Goal: Communication & Community: Participate in discussion

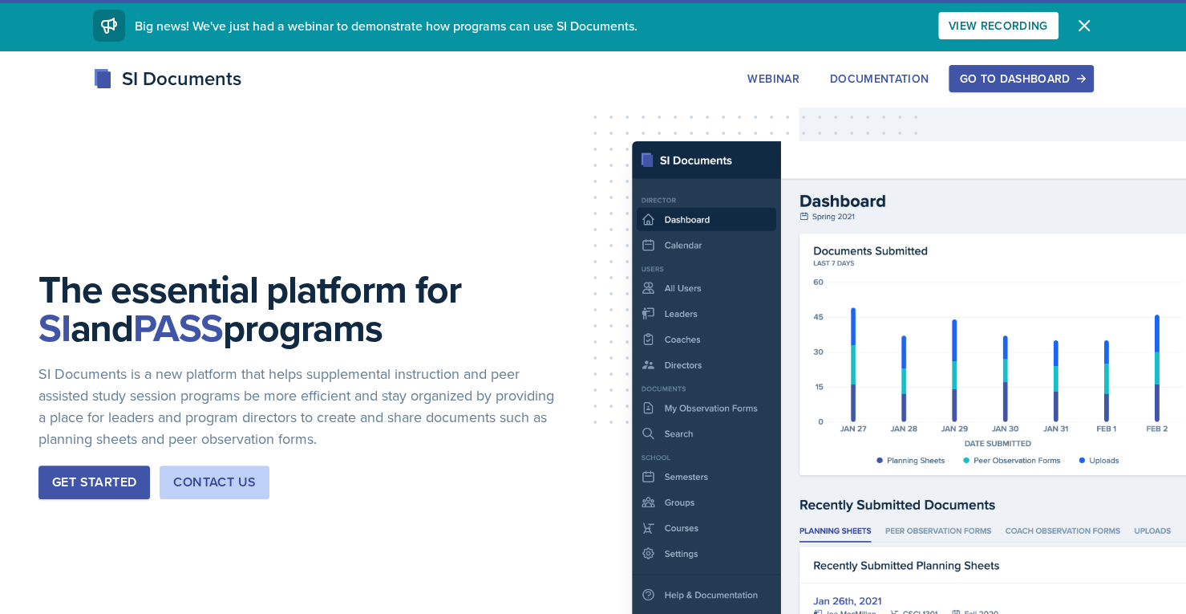
click at [1028, 87] on button "Go to Dashboard" at bounding box center [1021, 78] width 144 height 27
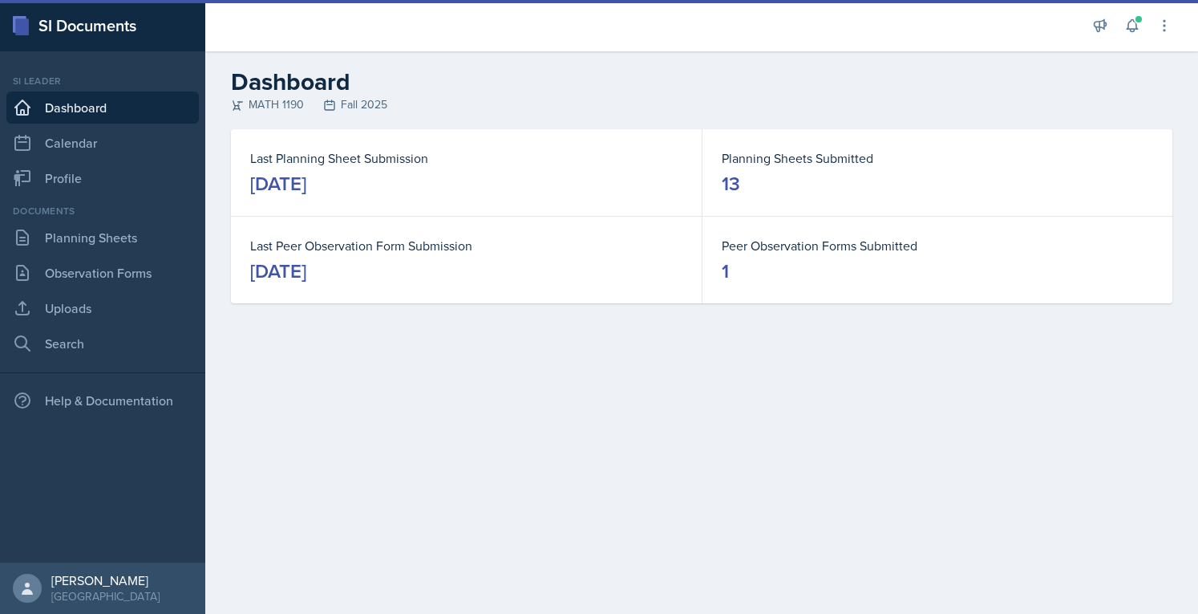
click at [1137, 39] on button at bounding box center [1132, 25] width 29 height 29
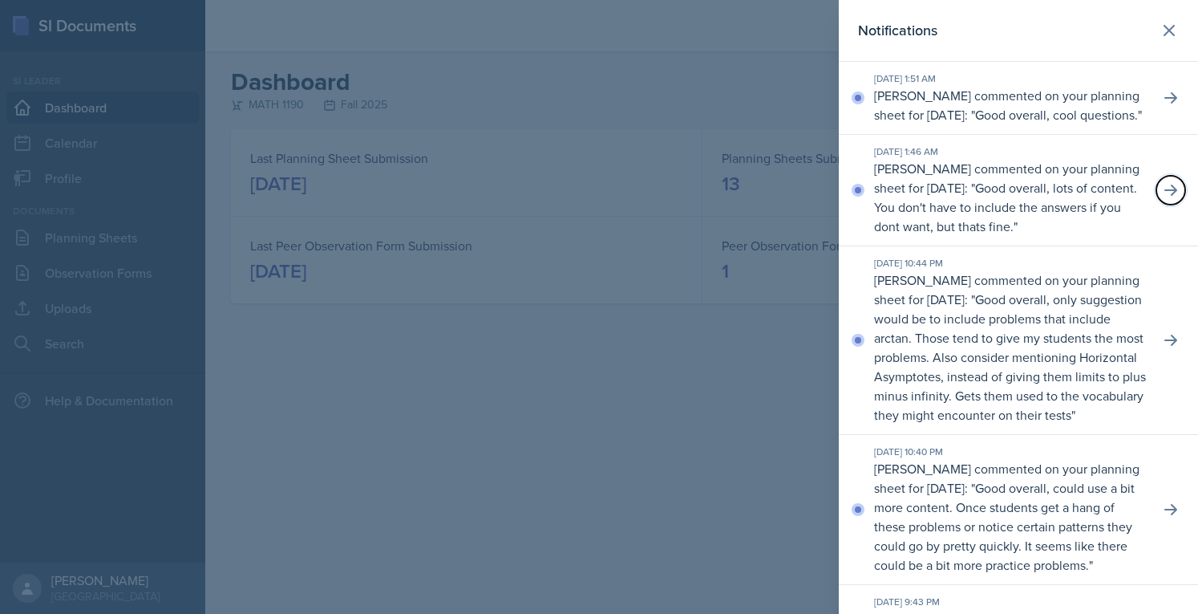
click at [1165, 196] on icon at bounding box center [1171, 190] width 13 height 11
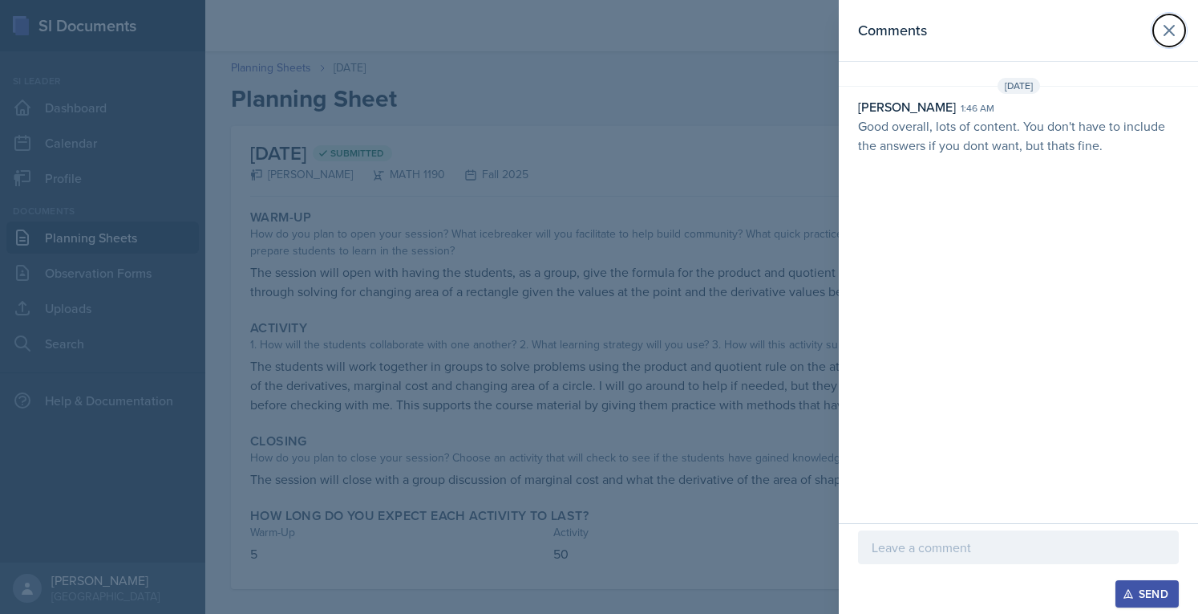
click at [1172, 28] on icon at bounding box center [1170, 31] width 10 height 10
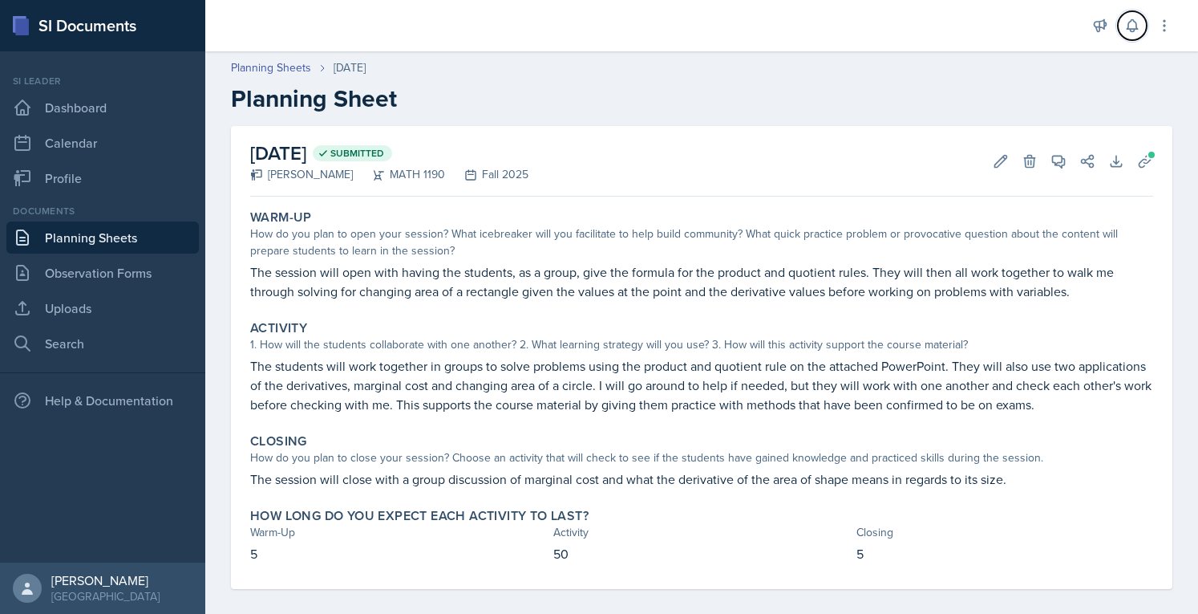
click at [1137, 21] on icon at bounding box center [1133, 26] width 16 height 16
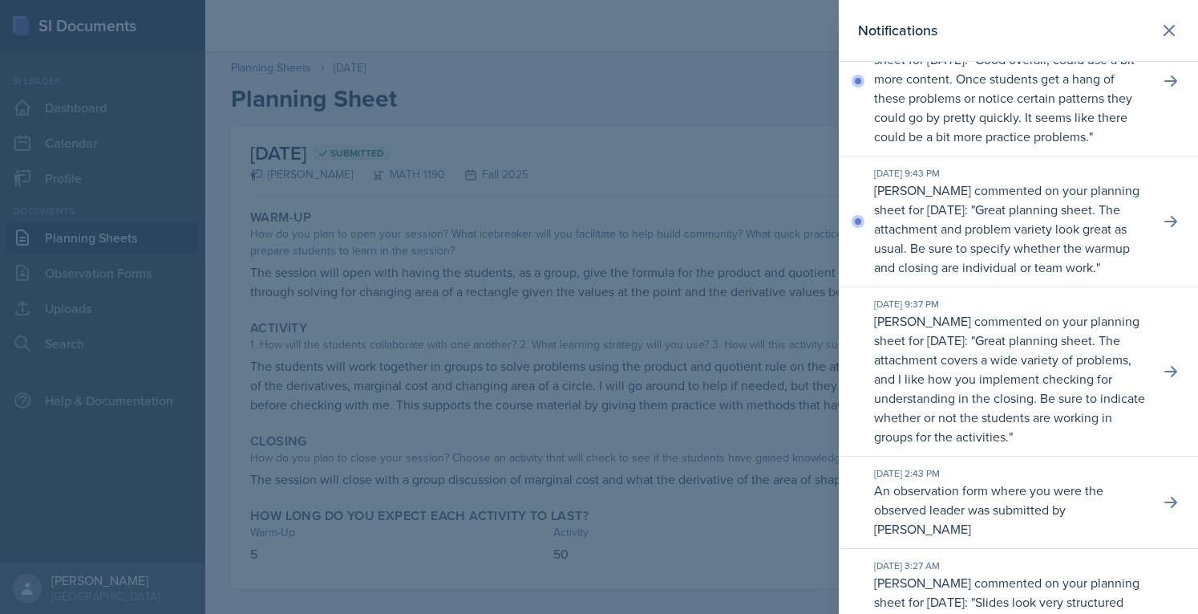
scroll to position [429, 0]
click at [1171, 235] on button at bounding box center [1171, 220] width 29 height 29
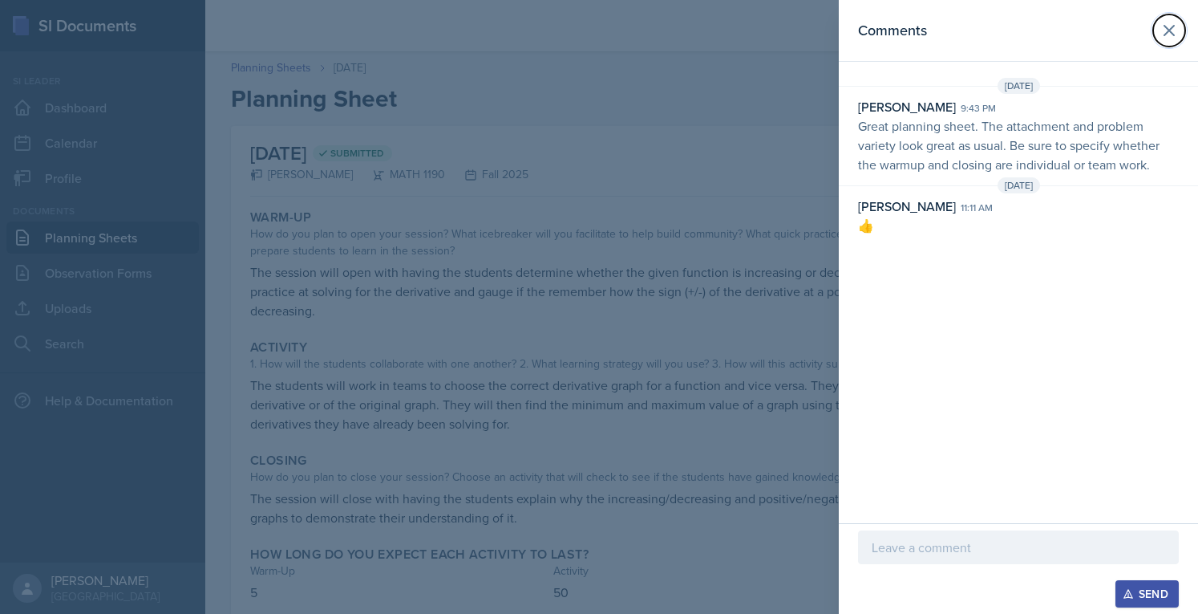
click at [1170, 35] on icon at bounding box center [1169, 30] width 19 height 19
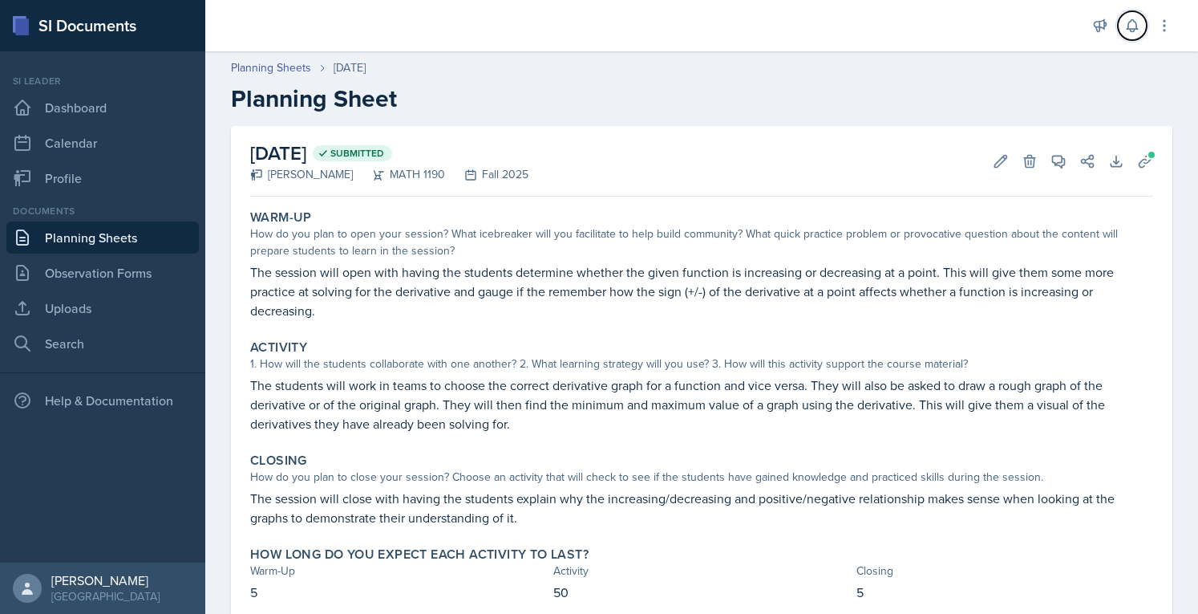
click at [1121, 27] on button at bounding box center [1132, 25] width 29 height 29
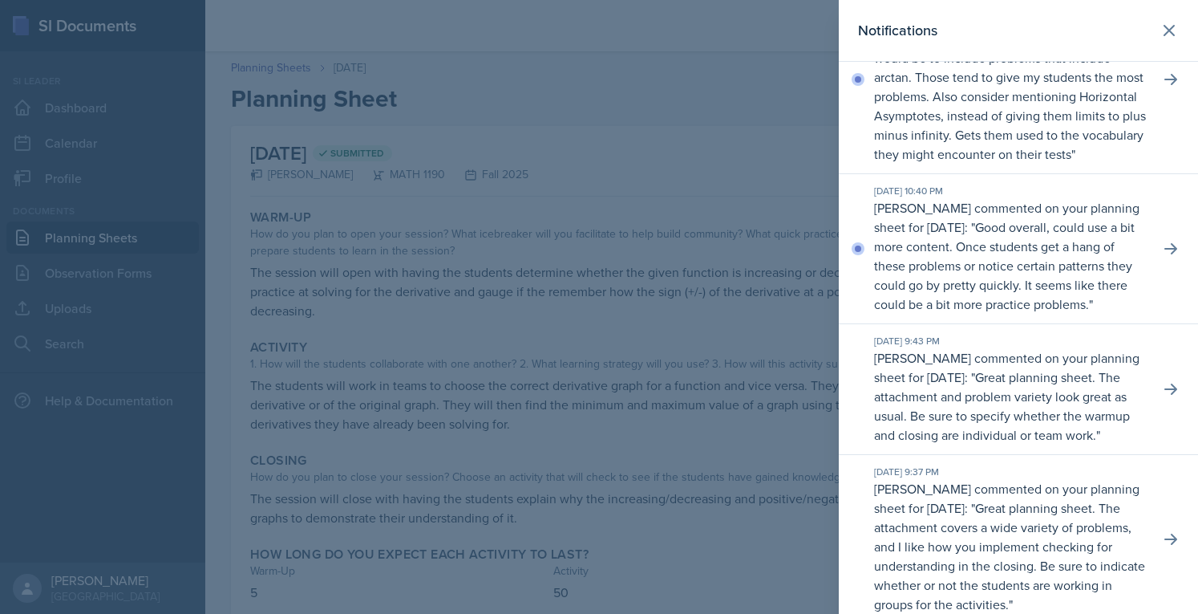
scroll to position [258, 0]
click at [1168, 266] on button at bounding box center [1171, 251] width 29 height 29
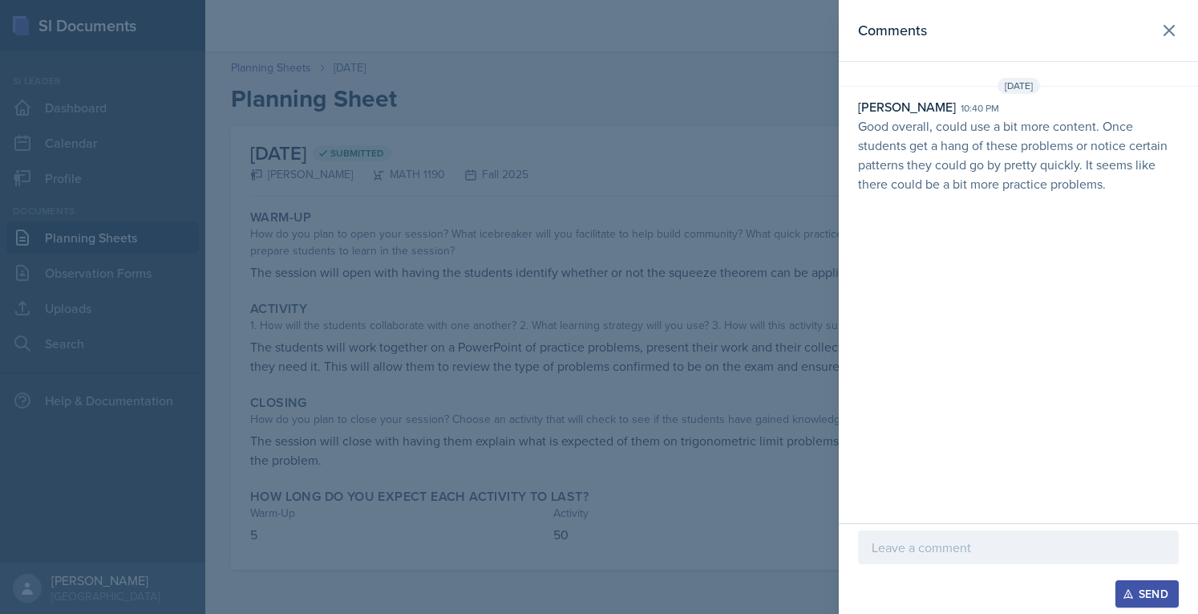
click at [928, 551] on p at bounding box center [1019, 546] width 294 height 19
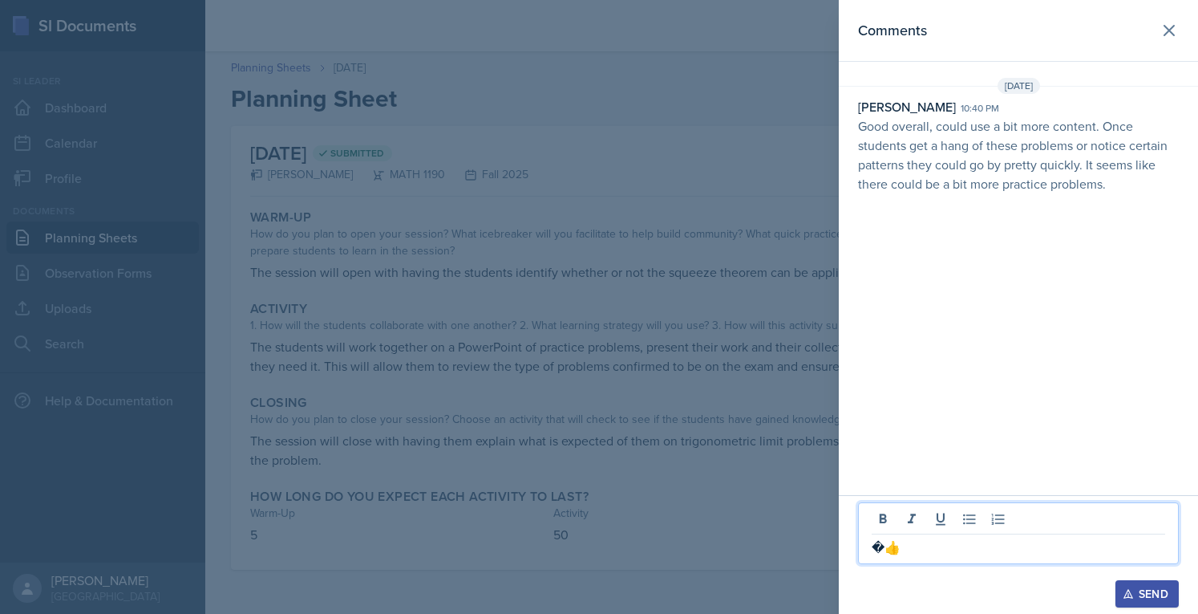
click at [884, 548] on p "�👍" at bounding box center [1019, 546] width 294 height 19
drag, startPoint x: 895, startPoint y: 553, endPoint x: 822, endPoint y: 564, distance: 73.9
click at [822, 564] on div "Comments [DATE] [PERSON_NAME] 10:40 pm Good overall, could use a bit more conte…" at bounding box center [599, 307] width 1198 height 614
copy p "👍"
click at [1140, 599] on div "Send" at bounding box center [1147, 593] width 43 height 13
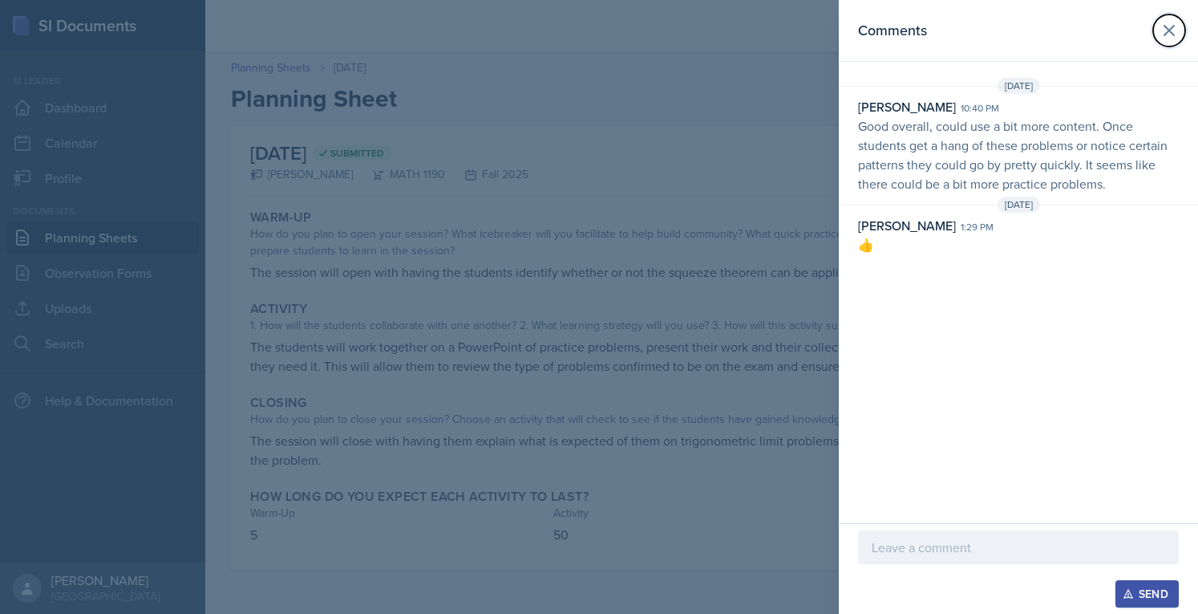
click at [1171, 41] on button at bounding box center [1170, 30] width 32 height 32
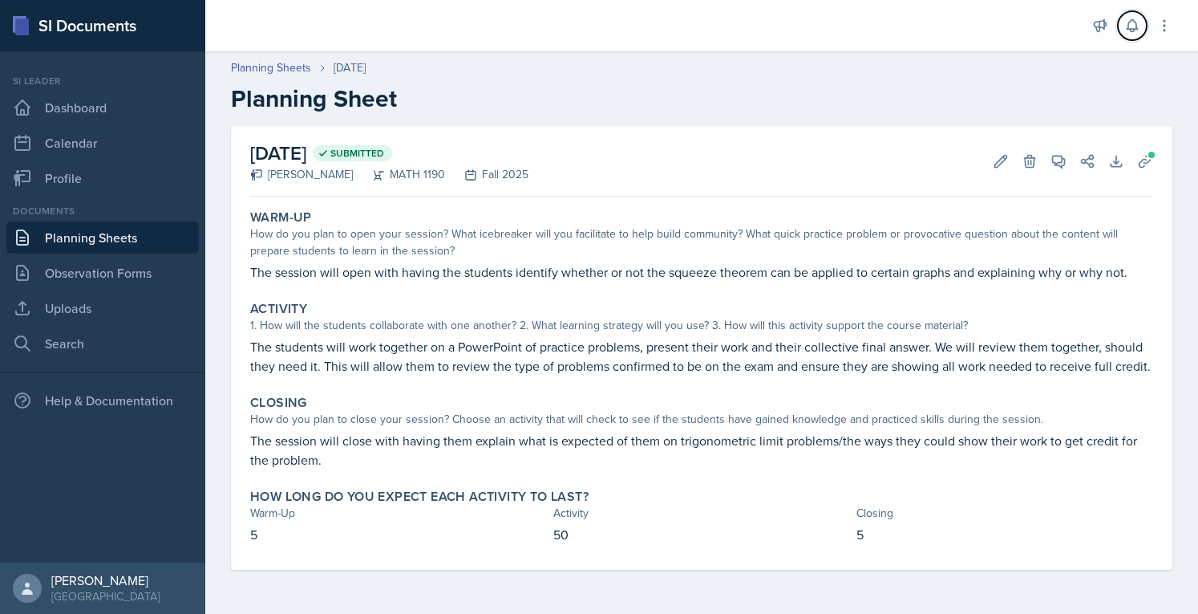
click at [1127, 26] on icon at bounding box center [1133, 26] width 16 height 16
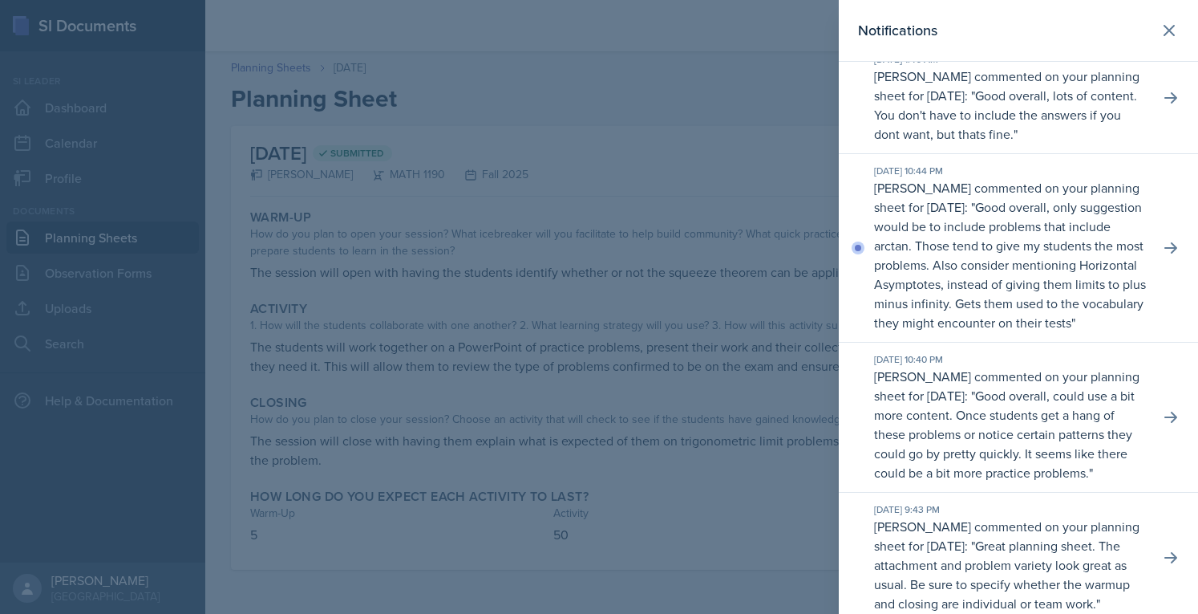
scroll to position [79, 0]
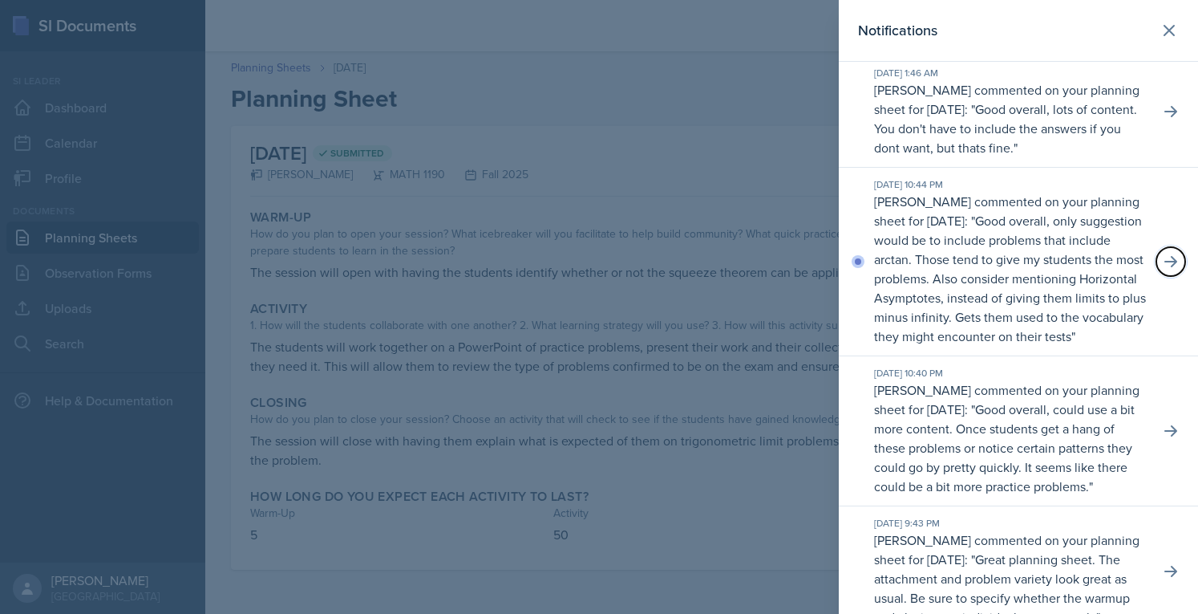
click at [1163, 270] on icon at bounding box center [1171, 261] width 16 height 16
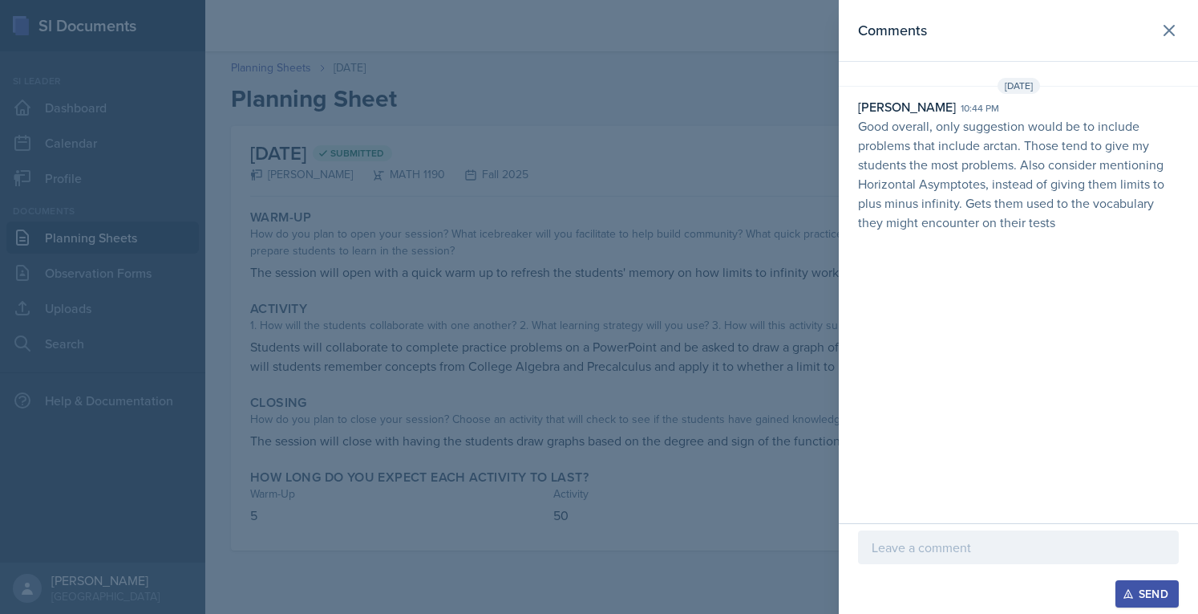
click at [966, 557] on p at bounding box center [1019, 546] width 294 height 19
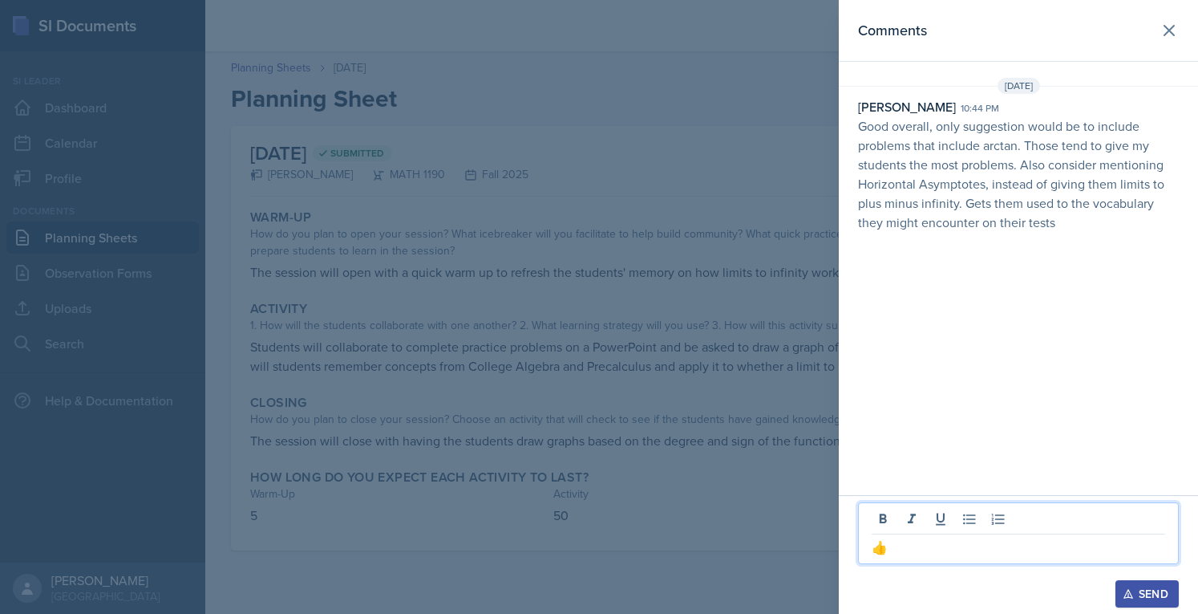
click at [1154, 592] on div "Send" at bounding box center [1147, 593] width 43 height 13
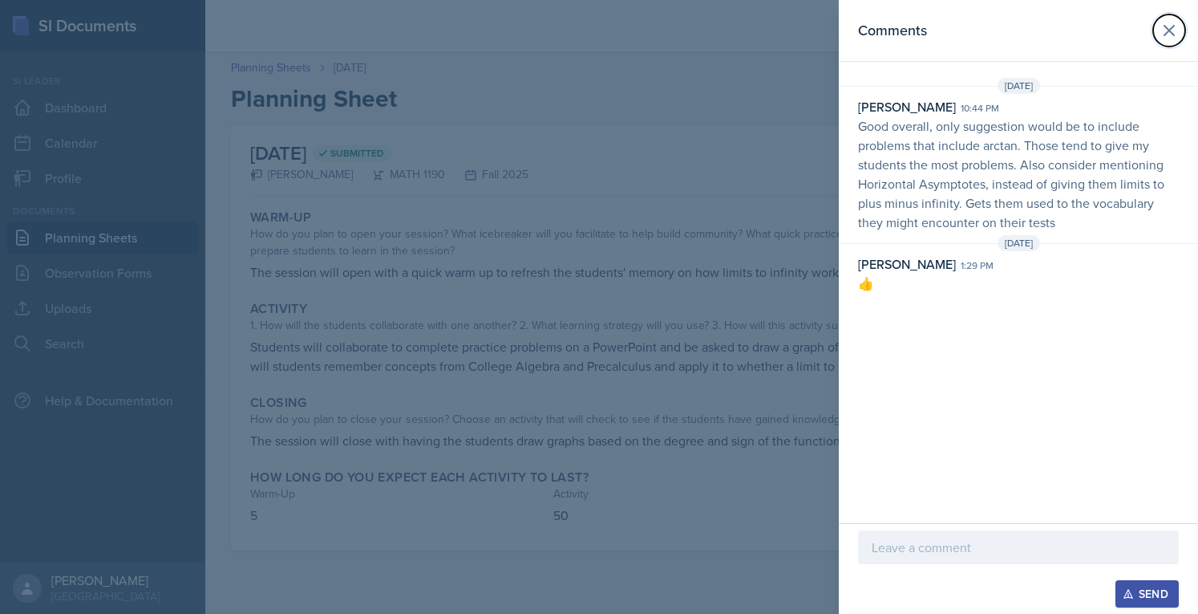
click at [1164, 32] on icon at bounding box center [1169, 30] width 19 height 19
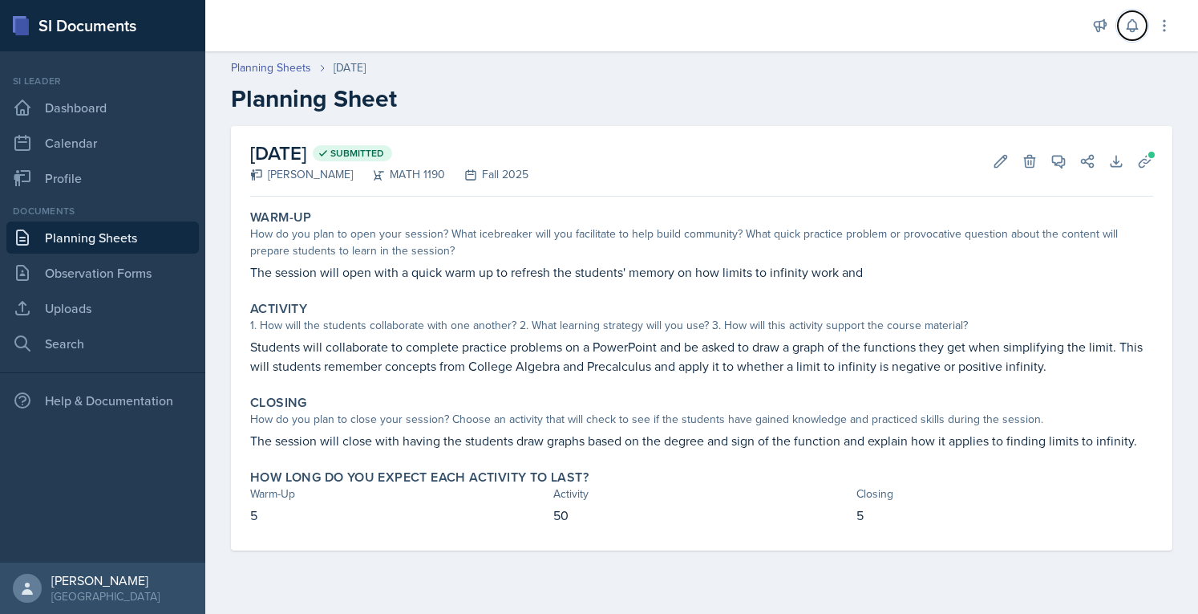
click at [1125, 18] on icon at bounding box center [1133, 26] width 16 height 16
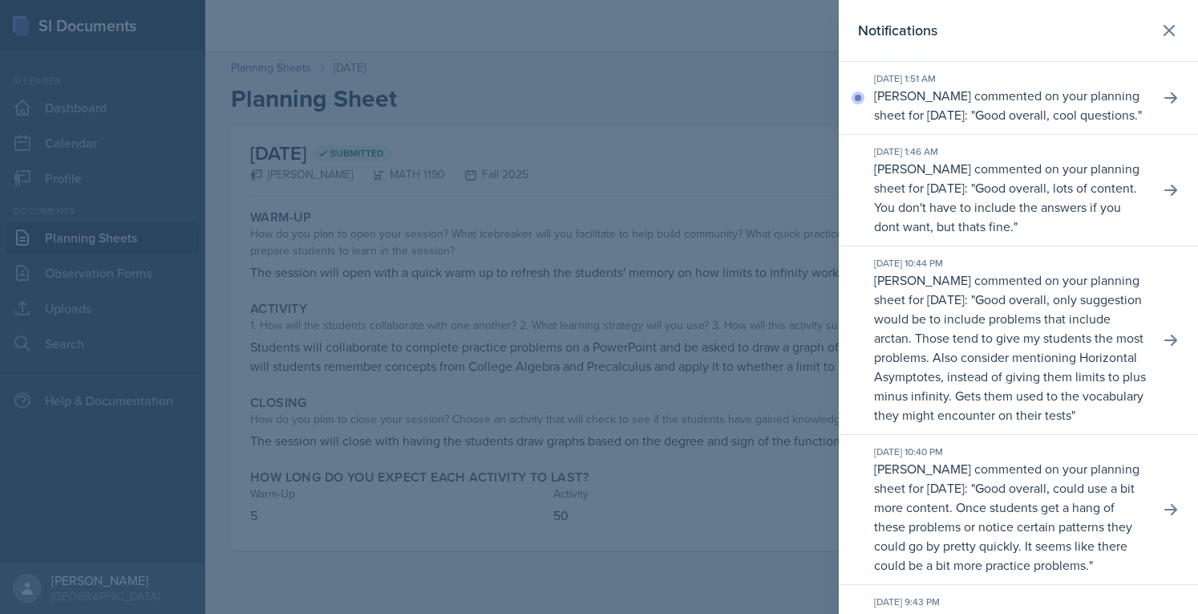
click at [1170, 205] on button at bounding box center [1171, 190] width 29 height 29
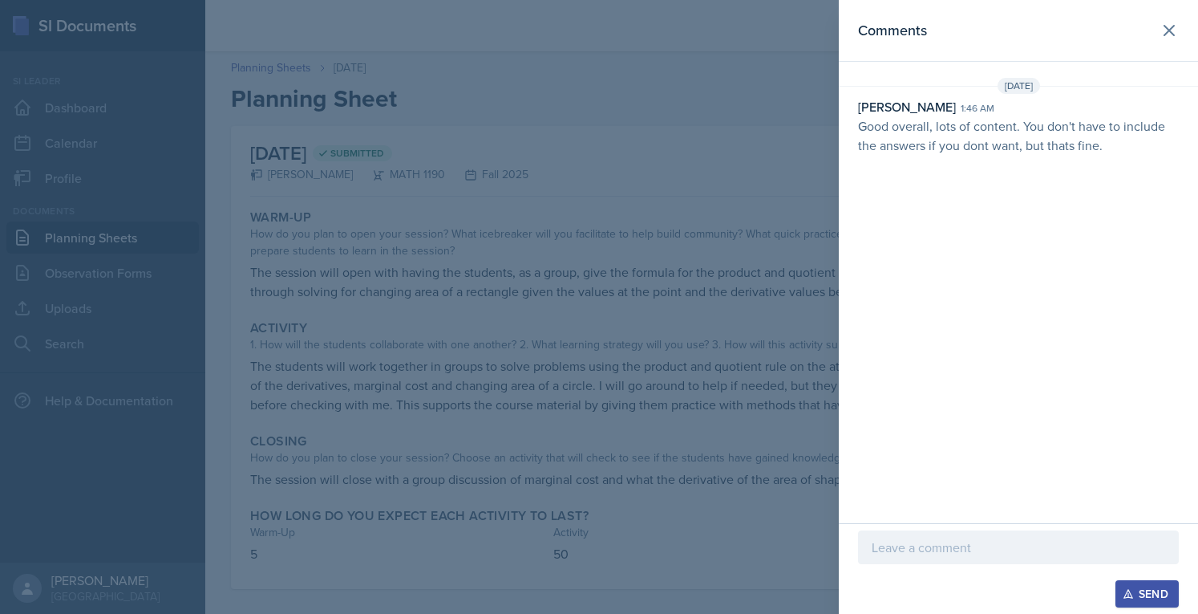
click at [968, 548] on p at bounding box center [1019, 546] width 294 height 19
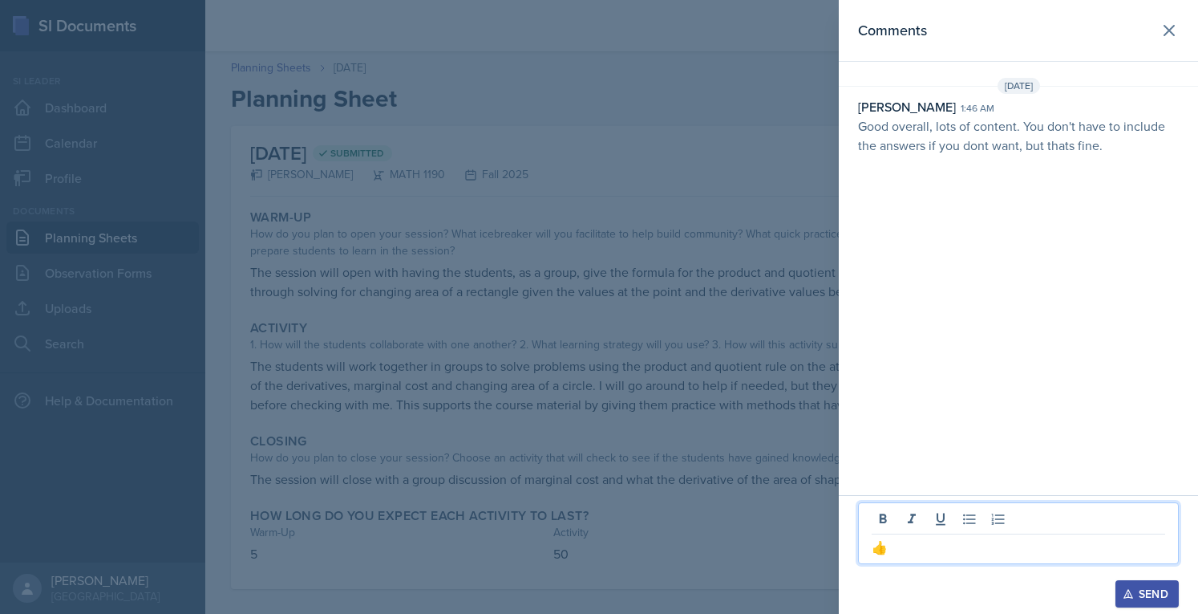
click at [1134, 598] on div "Send" at bounding box center [1147, 593] width 43 height 13
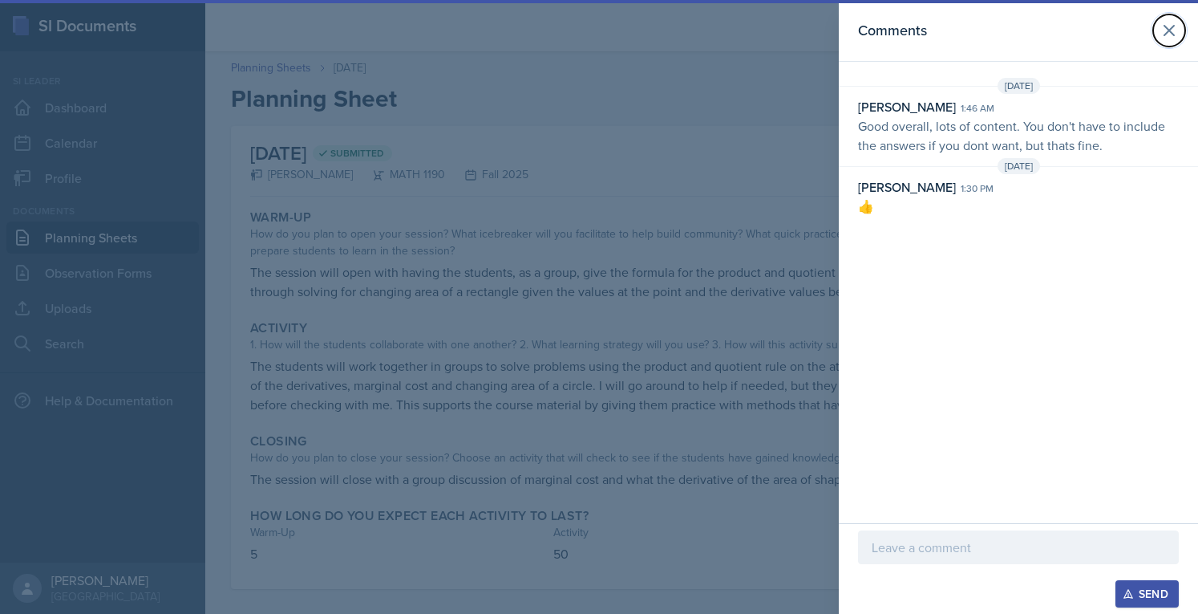
click at [1165, 30] on icon at bounding box center [1169, 30] width 19 height 19
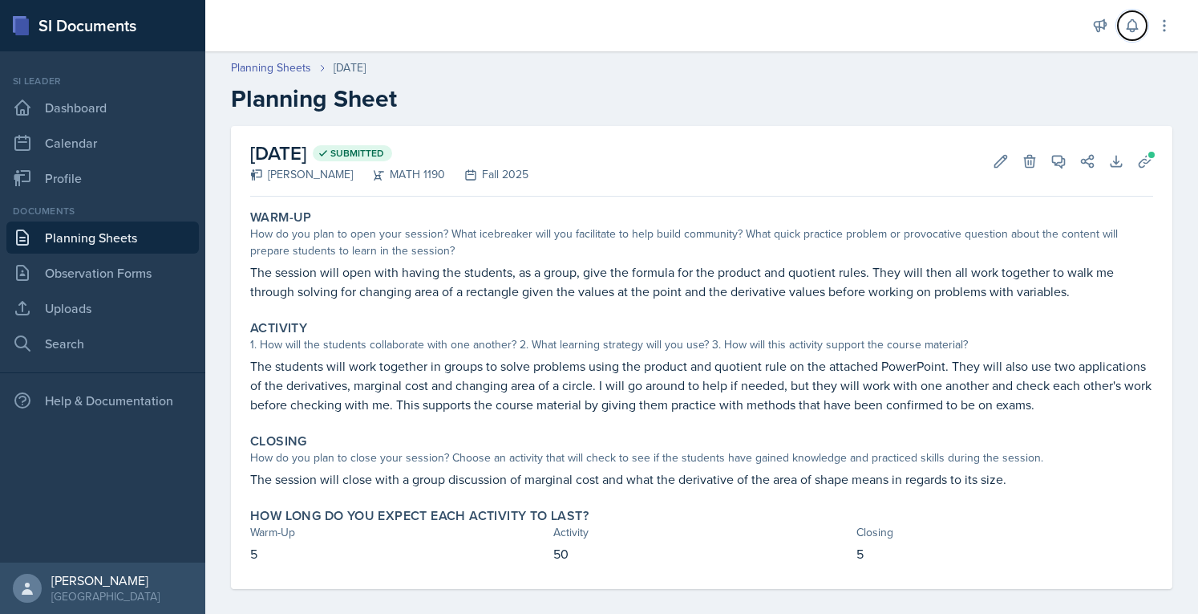
click at [1136, 26] on icon at bounding box center [1133, 26] width 16 height 16
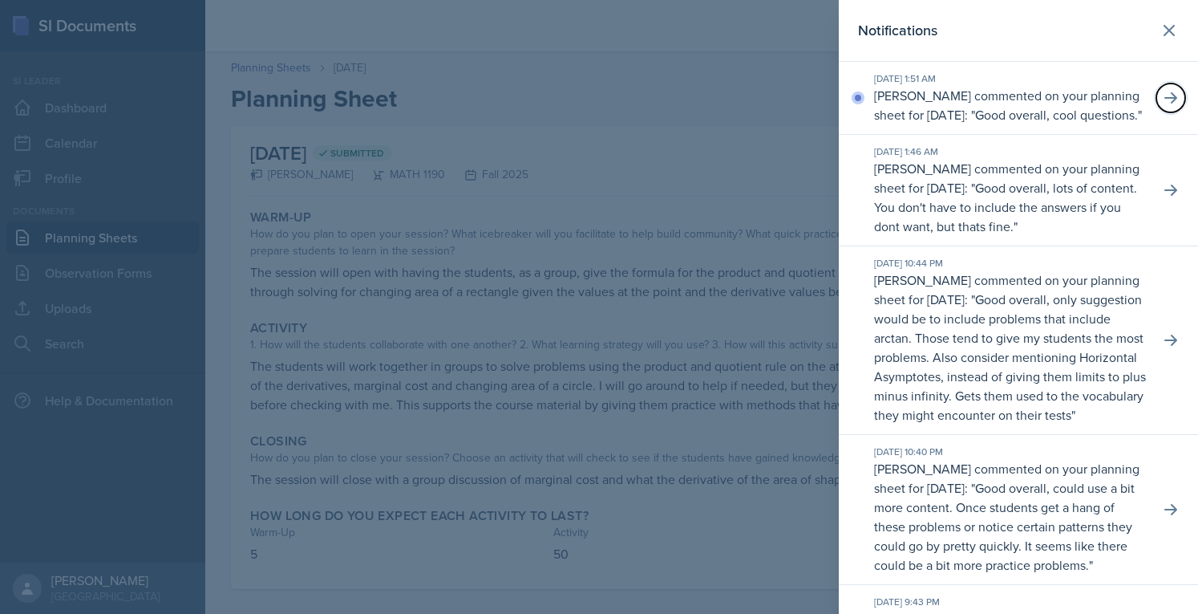
click at [1163, 106] on icon at bounding box center [1171, 98] width 16 height 16
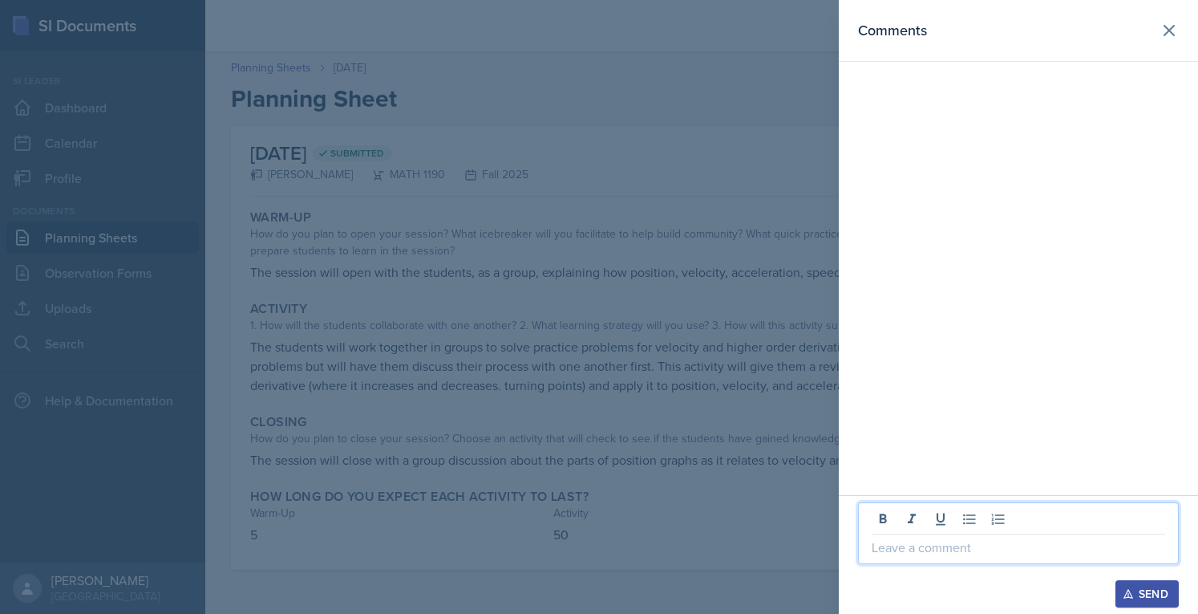
click at [958, 549] on p at bounding box center [1019, 546] width 294 height 19
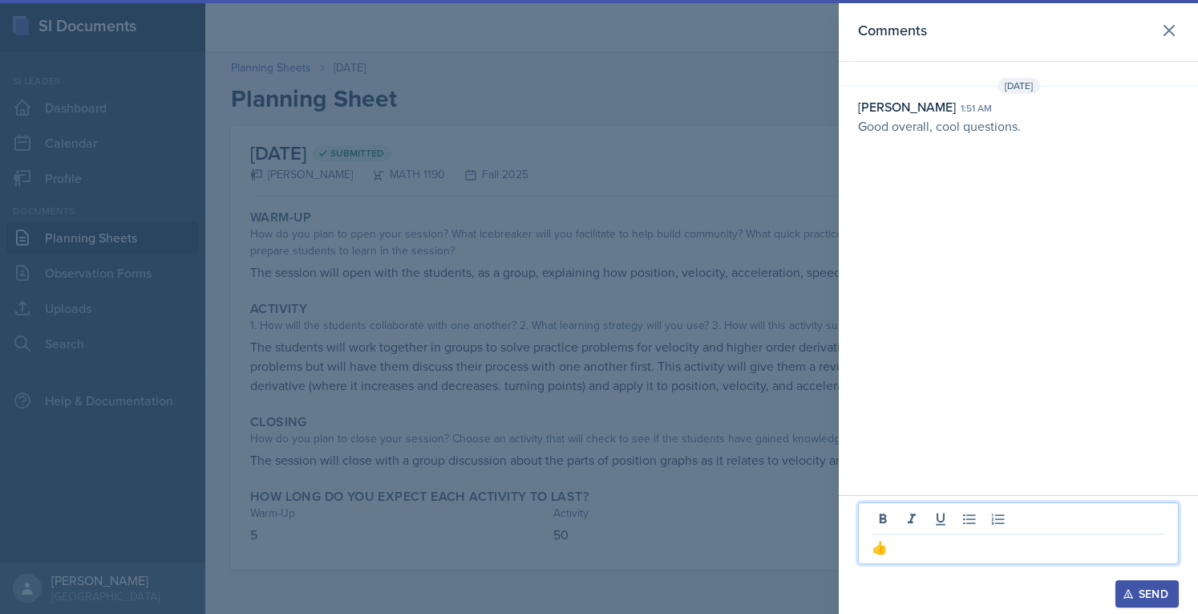
click at [1161, 595] on div "Send" at bounding box center [1147, 593] width 43 height 13
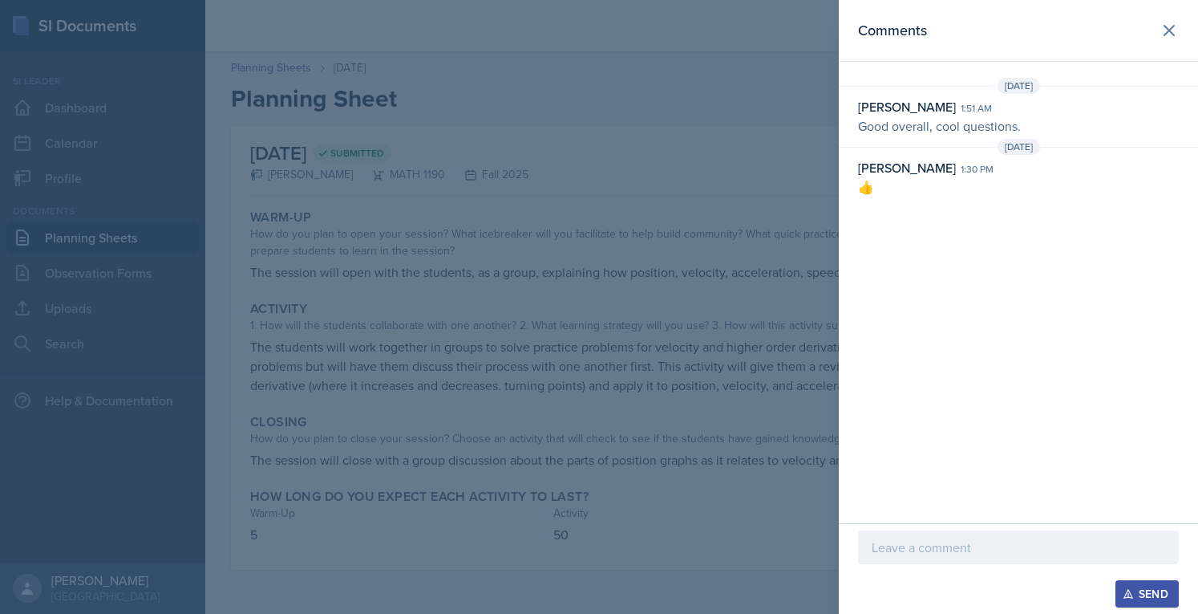
click at [1183, 34] on button at bounding box center [1170, 30] width 32 height 32
